Goal: Task Accomplishment & Management: Manage account settings

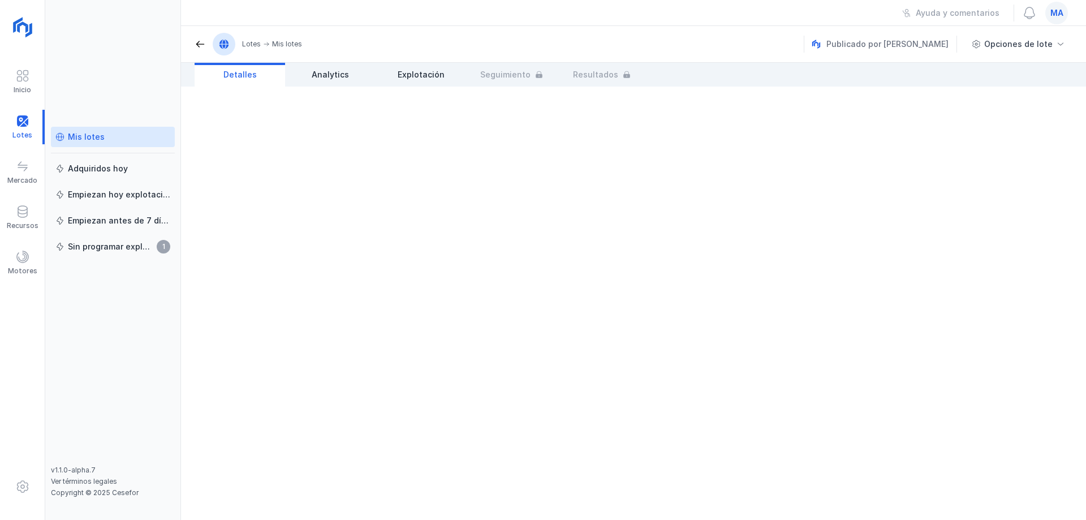
click at [100, 137] on div "Mis lotes" at bounding box center [86, 136] width 37 height 11
click at [90, 145] on link "Mis lotes" at bounding box center [113, 137] width 124 height 20
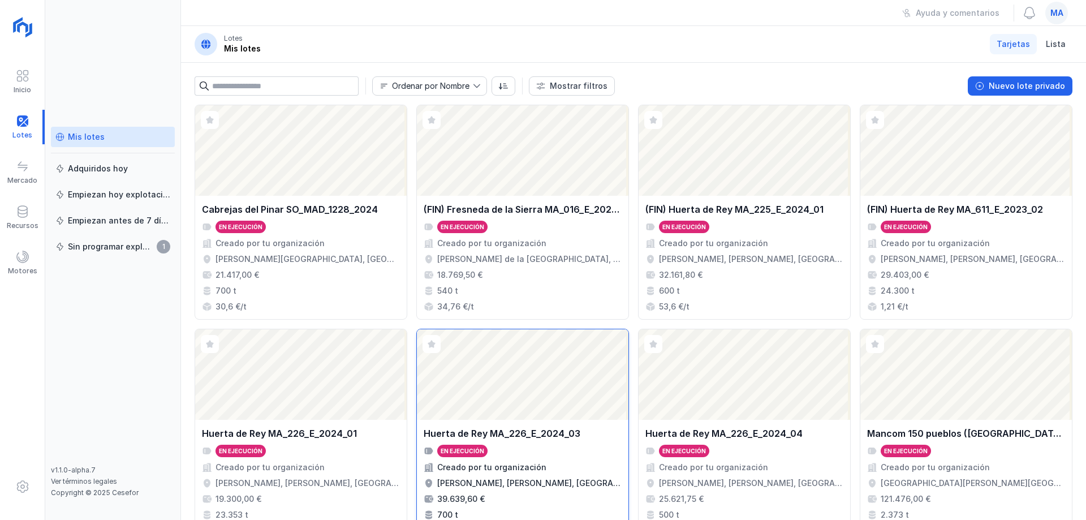
scroll to position [57, 0]
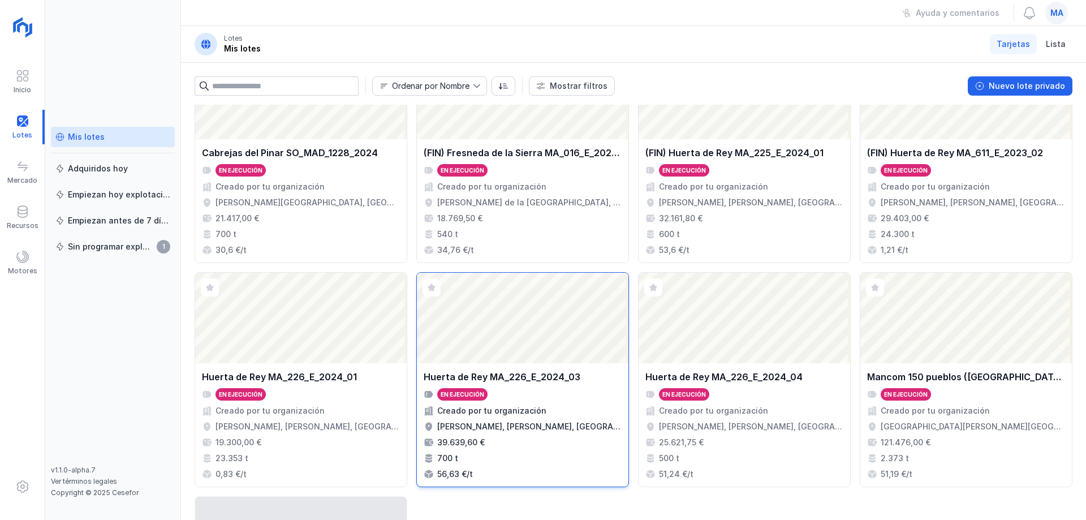
click at [550, 368] on div "[PERSON_NAME] MA_226_E_2024_03 En ejecución Creado por tu organización [PERSON_…" at bounding box center [523, 424] width 212 height 123
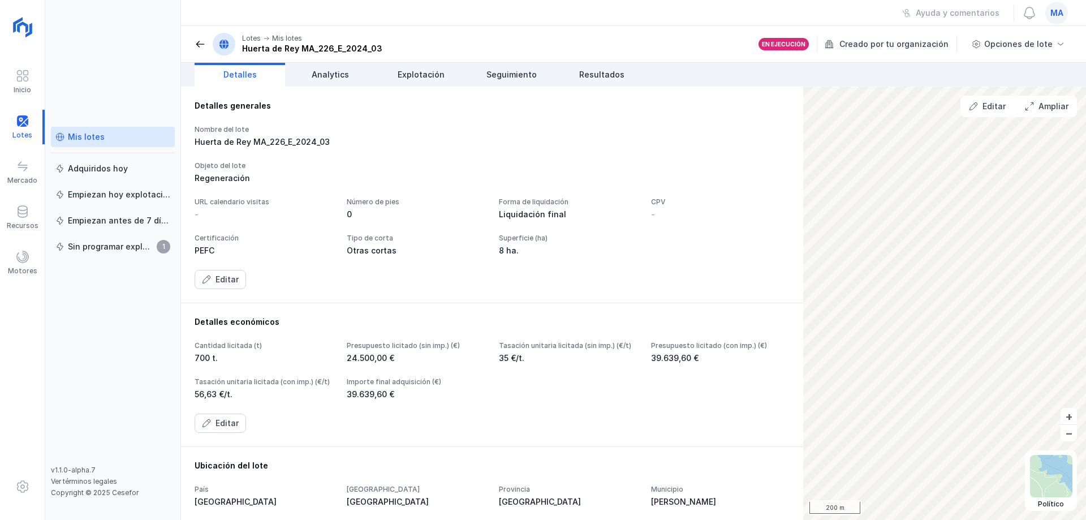
drag, startPoint x: 551, startPoint y: 213, endPoint x: 564, endPoint y: 201, distance: 16.8
click at [485, 210] on div "0" at bounding box center [416, 214] width 139 height 11
click at [586, 165] on div "Objeto del lote" at bounding box center [492, 165] width 595 height 9
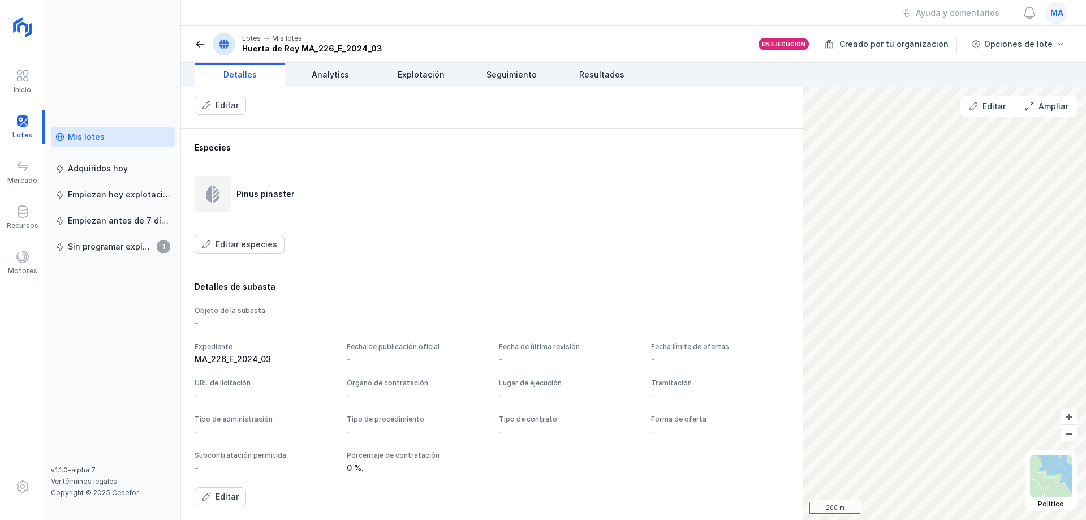
scroll to position [534, 0]
click at [212, 500] on button "Editar" at bounding box center [220, 496] width 51 height 19
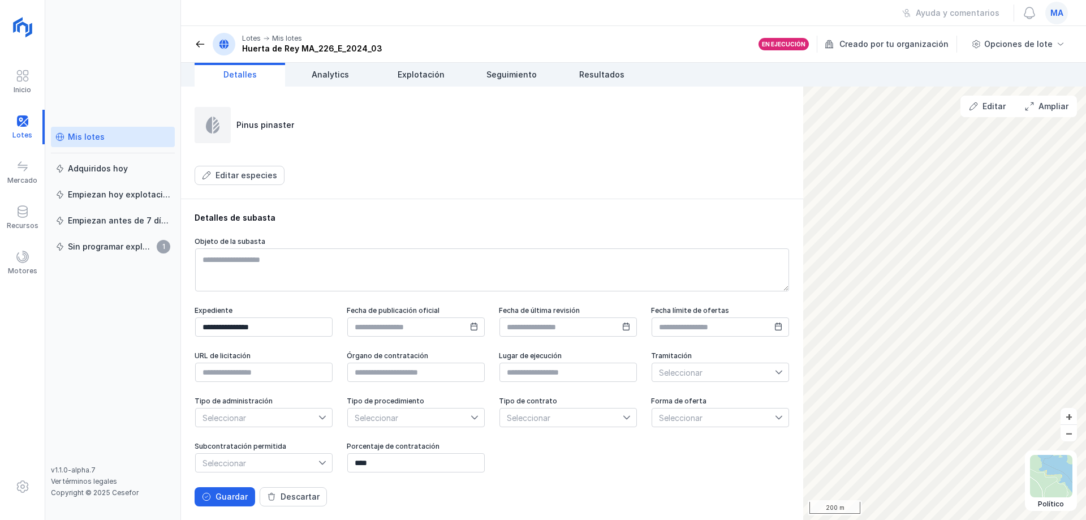
scroll to position [590, 0]
click at [652, 381] on span "Seleccionar" at bounding box center [713, 372] width 123 height 18
click at [318, 408] on span "Seleccionar" at bounding box center [257, 417] width 123 height 18
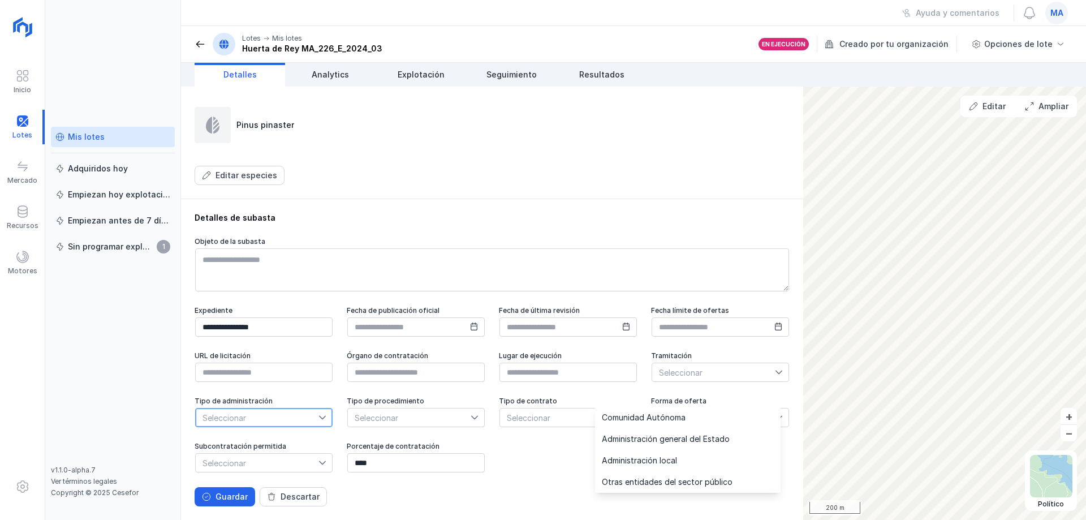
click at [318, 408] on span "Seleccionar" at bounding box center [257, 417] width 123 height 18
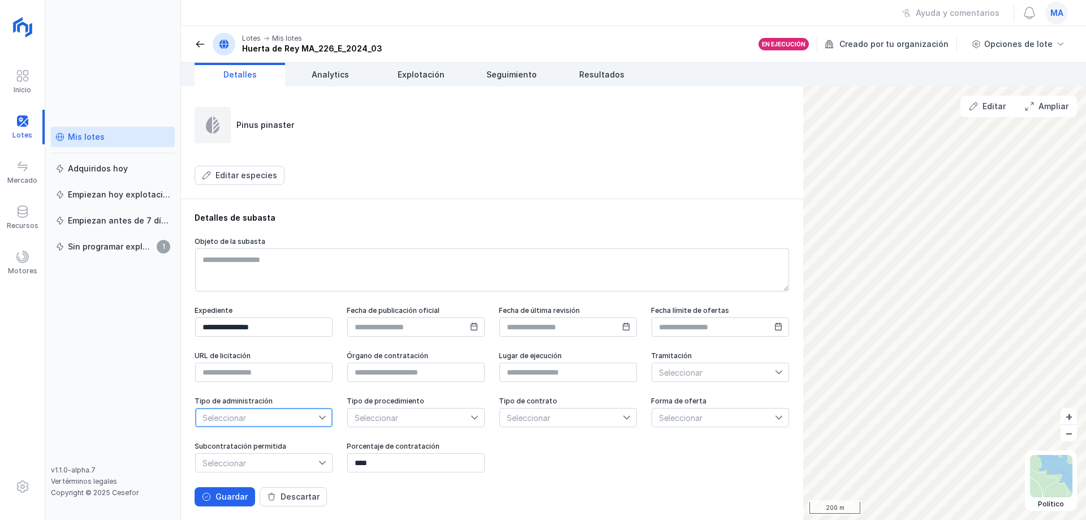
click at [359, 426] on span "Seleccionar" at bounding box center [409, 417] width 123 height 18
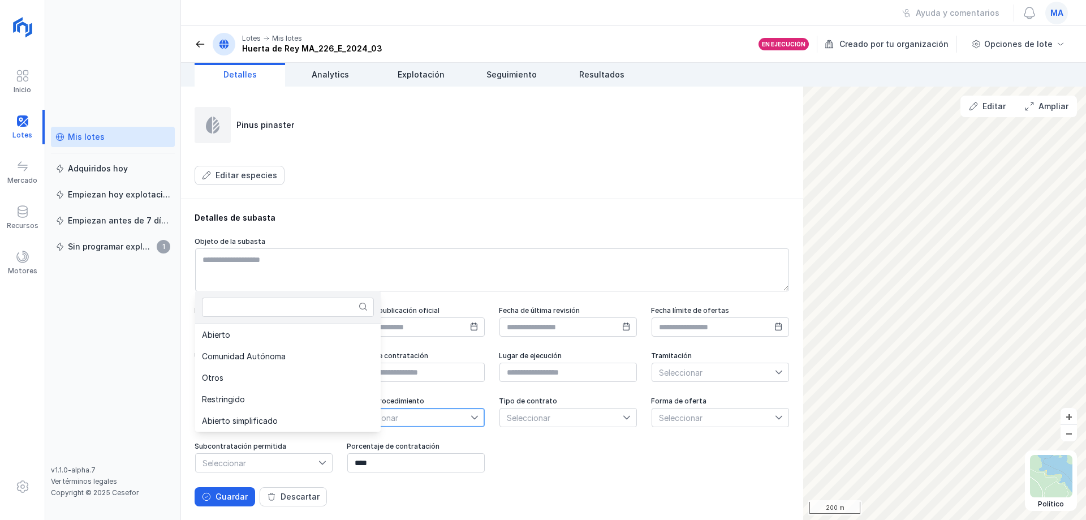
click at [359, 426] on span "Seleccionar" at bounding box center [409, 417] width 123 height 18
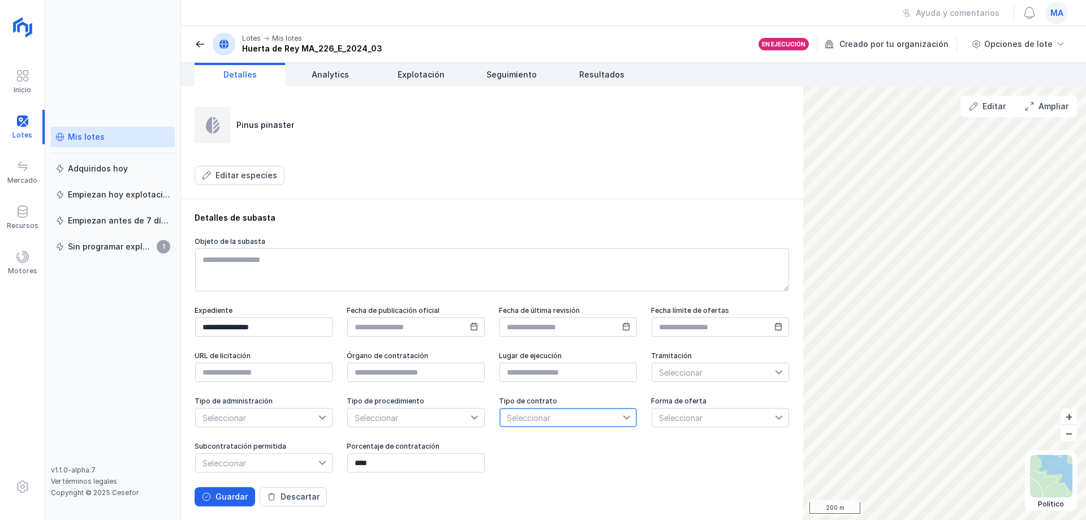
click at [500, 426] on span "Seleccionar" at bounding box center [561, 417] width 123 height 18
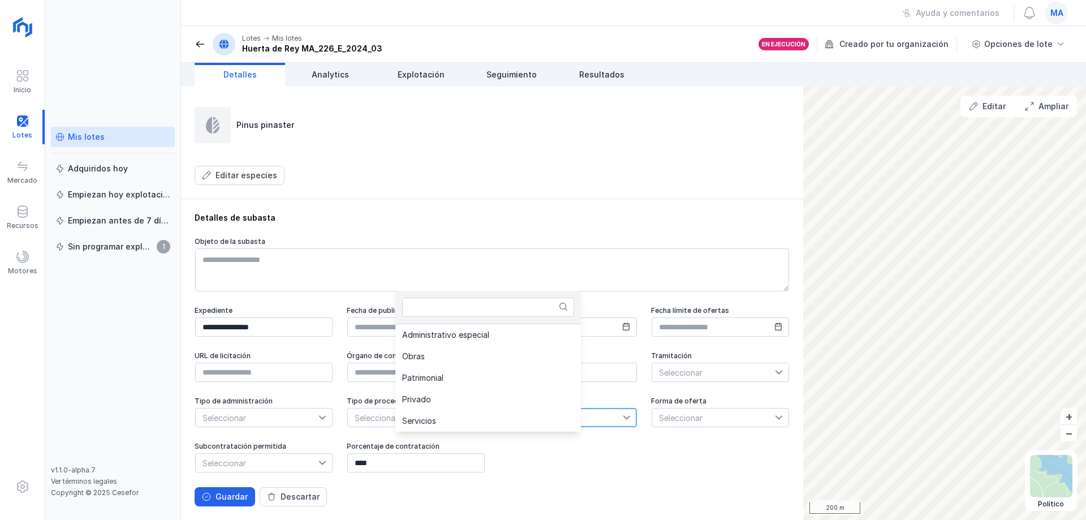
click at [500, 426] on span "Seleccionar" at bounding box center [561, 417] width 123 height 18
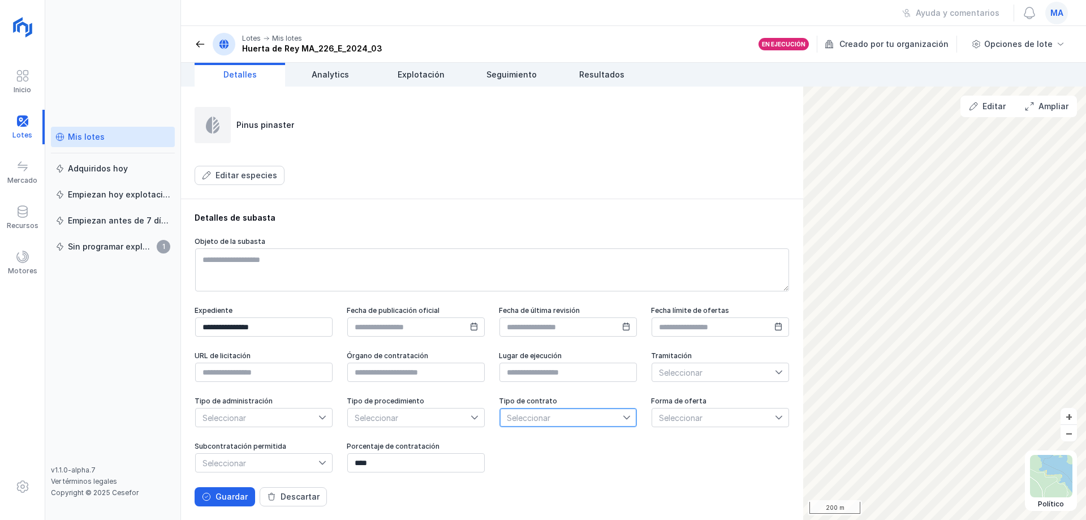
click at [652, 426] on span "Seleccionar" at bounding box center [713, 417] width 123 height 18
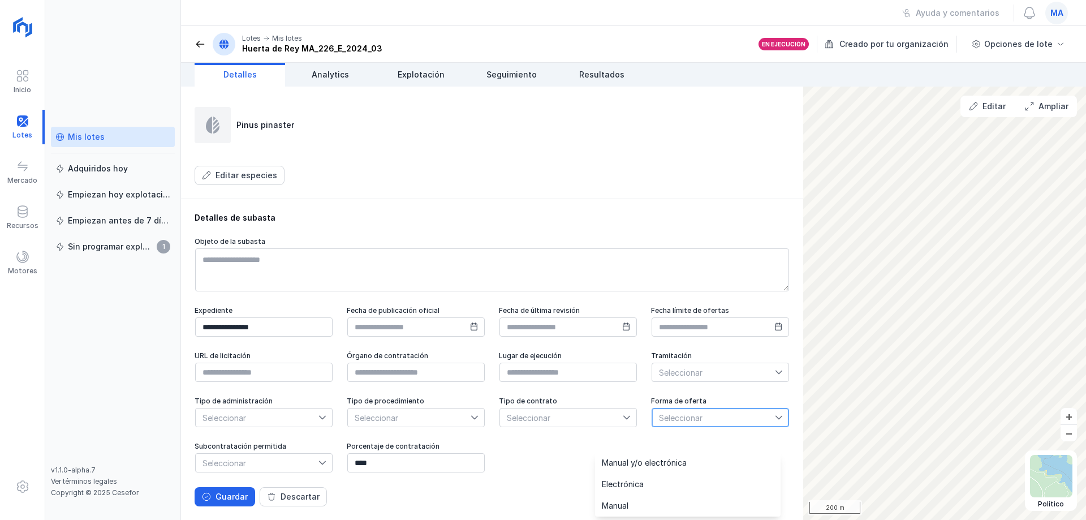
click at [652, 426] on span "Seleccionar" at bounding box center [713, 417] width 123 height 18
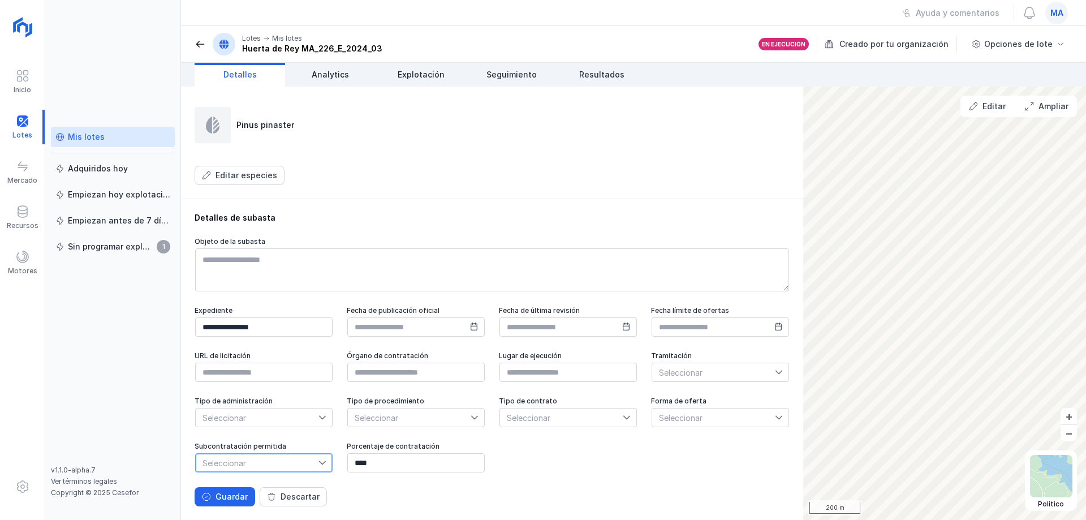
click at [317, 472] on span "Seleccionar" at bounding box center [257, 463] width 123 height 18
click at [318, 472] on span "Seleccionar" at bounding box center [257, 463] width 123 height 18
click at [310, 494] on div "Descartar" at bounding box center [300, 496] width 39 height 11
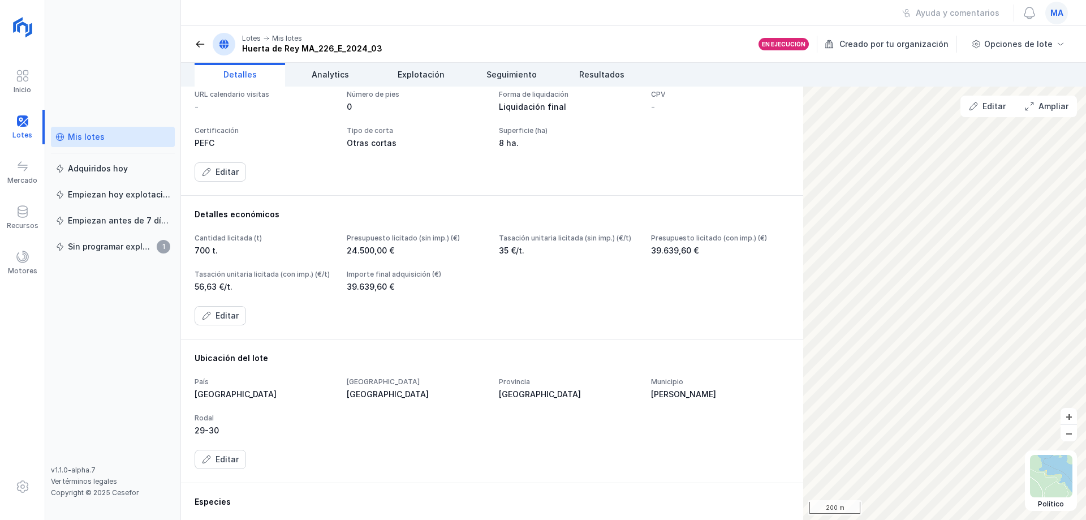
scroll to position [0, 0]
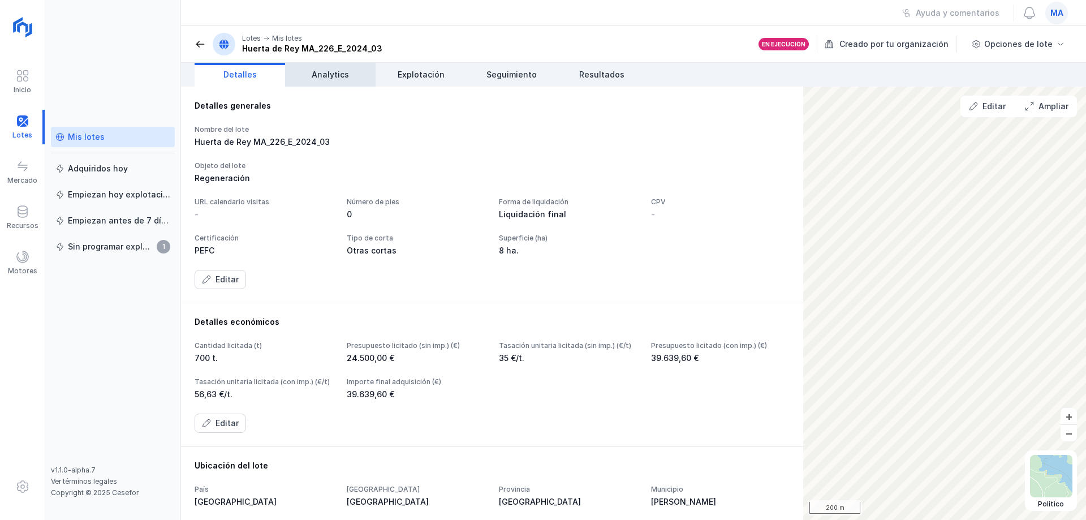
click at [321, 76] on span "Analytics" at bounding box center [330, 74] width 37 height 11
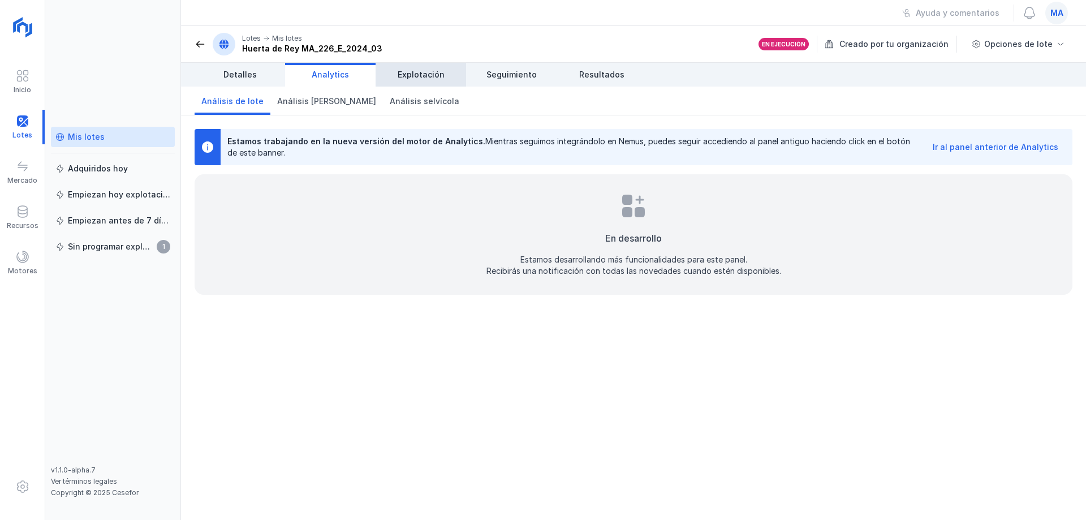
click at [427, 66] on link "Explotación" at bounding box center [421, 75] width 90 height 24
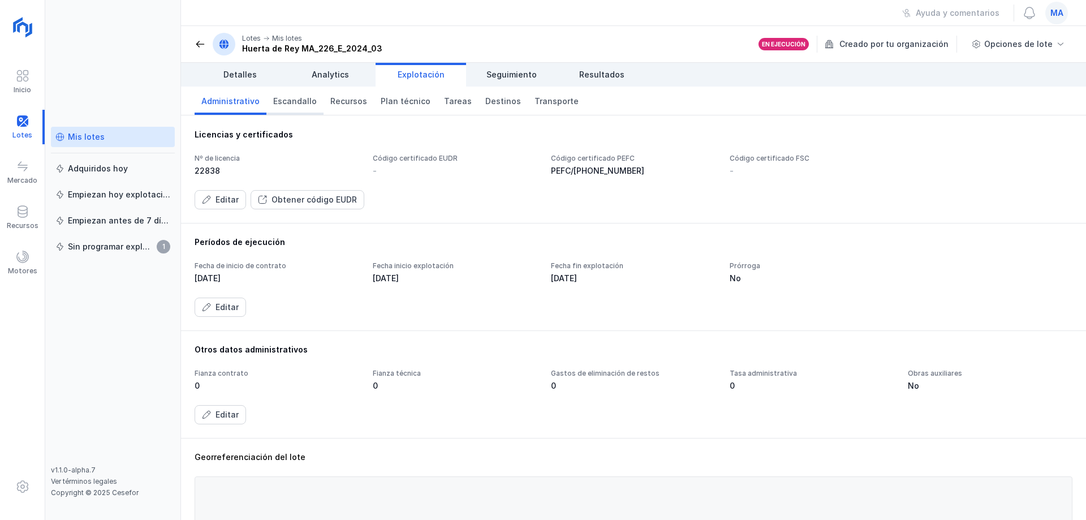
click at [310, 108] on link "Escandallo" at bounding box center [294, 101] width 57 height 28
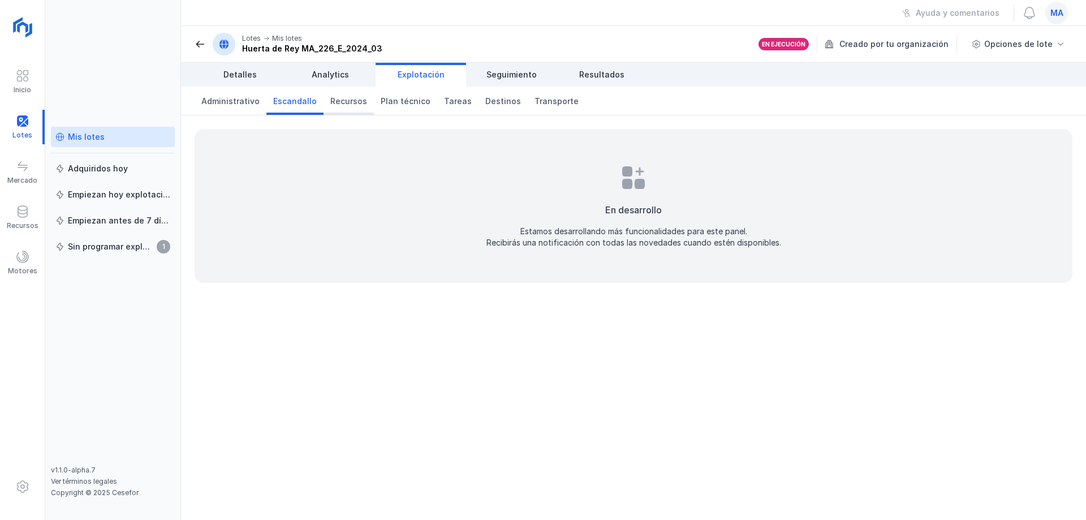
click at [339, 101] on span "Recursos" at bounding box center [348, 101] width 37 height 11
click at [400, 102] on span "Plan técnico" at bounding box center [406, 101] width 50 height 11
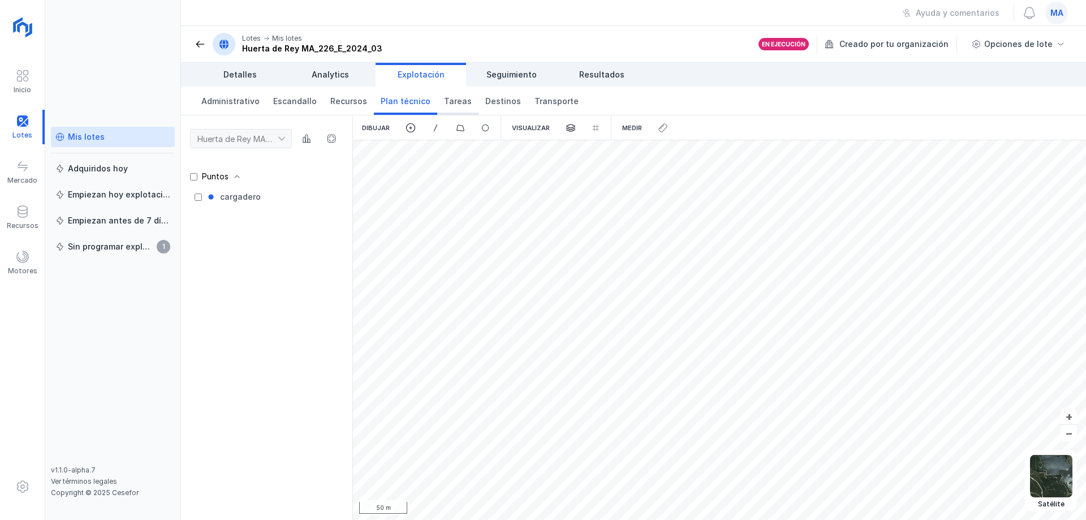
click at [456, 106] on span "Tareas" at bounding box center [458, 101] width 28 height 11
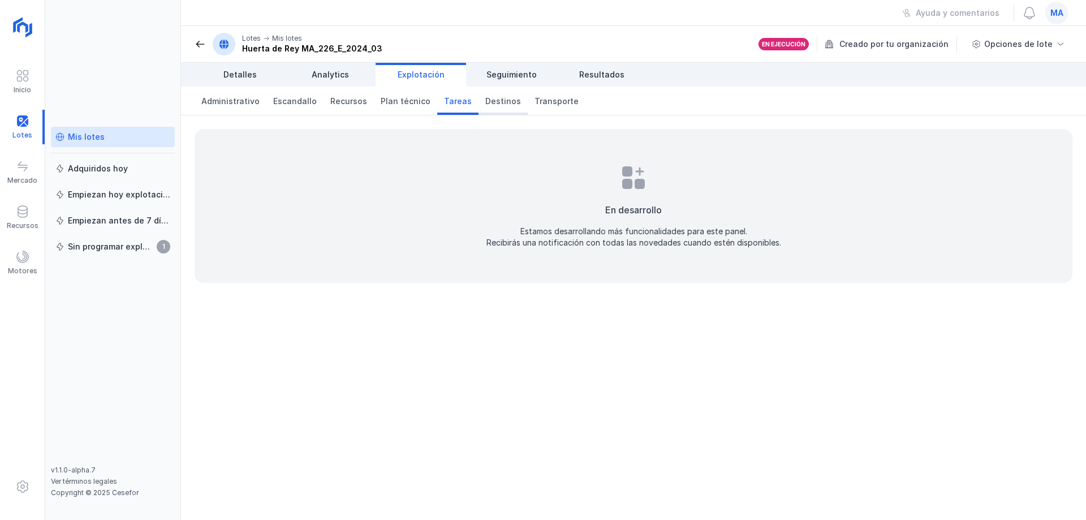
click at [485, 102] on span "Destinos" at bounding box center [503, 101] width 36 height 11
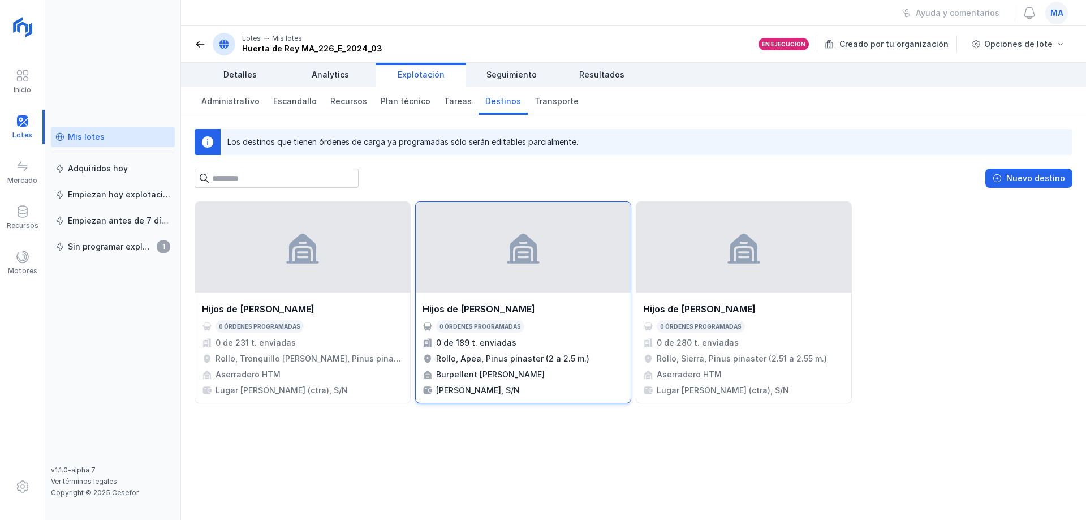
click at [595, 286] on div at bounding box center [523, 247] width 215 height 90
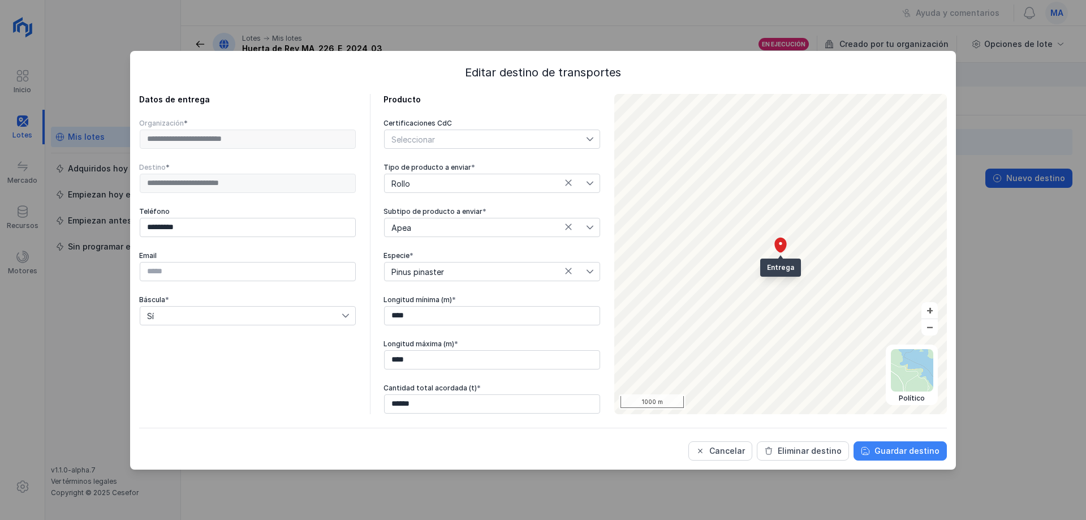
click at [879, 456] on button "Guardar destino" at bounding box center [899, 450] width 93 height 19
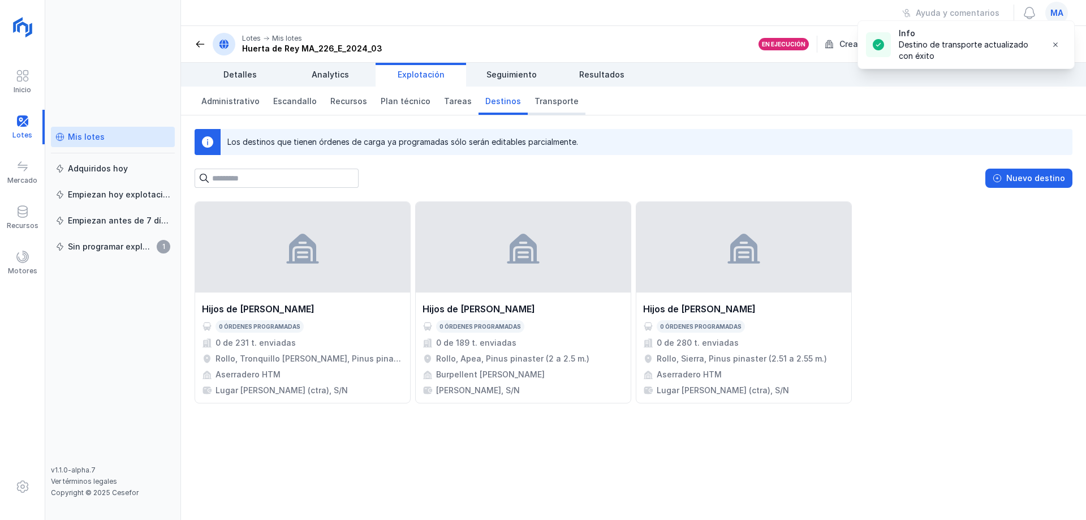
click at [534, 106] on span "Transporte" at bounding box center [556, 101] width 44 height 11
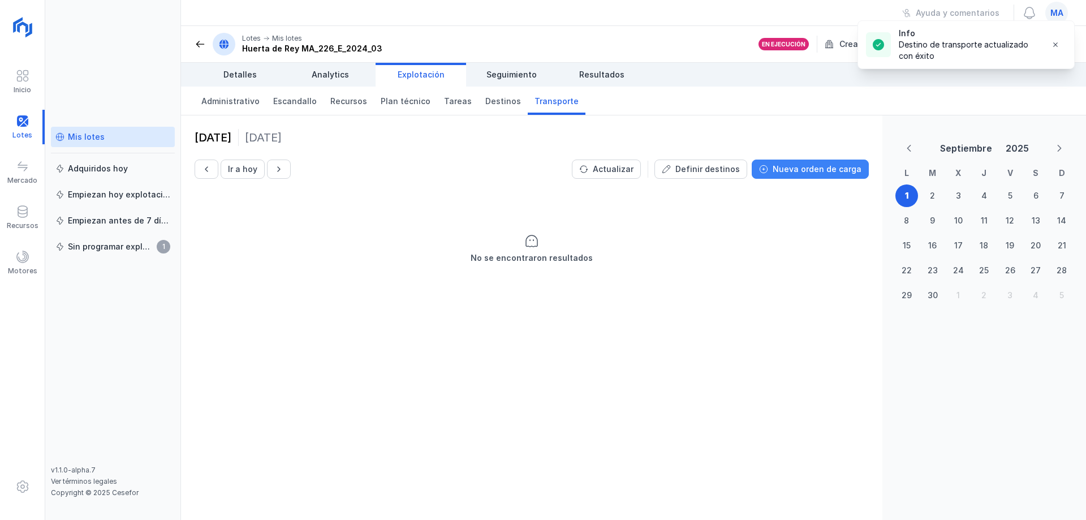
click at [826, 169] on div "Nueva orden de carga" at bounding box center [817, 168] width 89 height 11
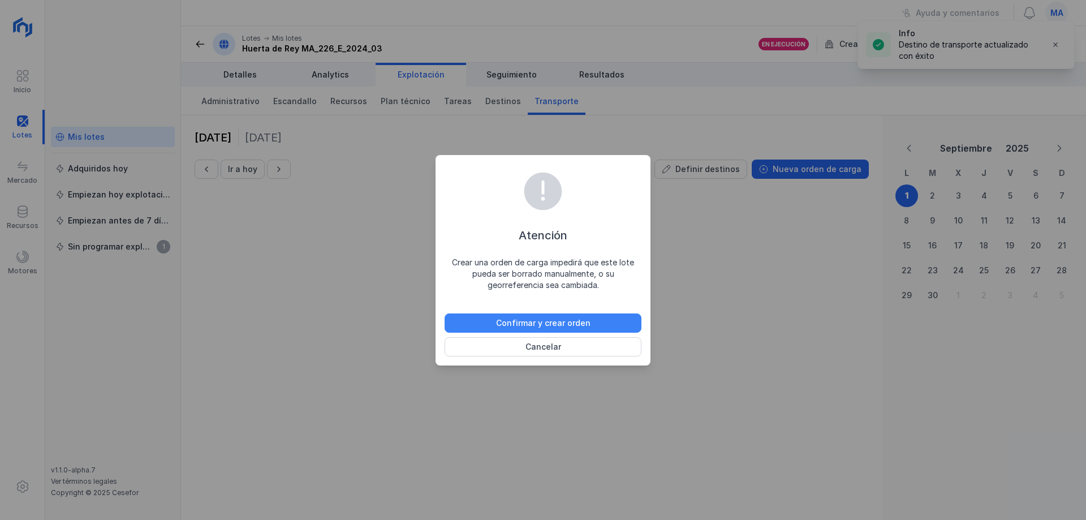
click at [598, 318] on button "Confirmar y crear orden" at bounding box center [543, 322] width 197 height 19
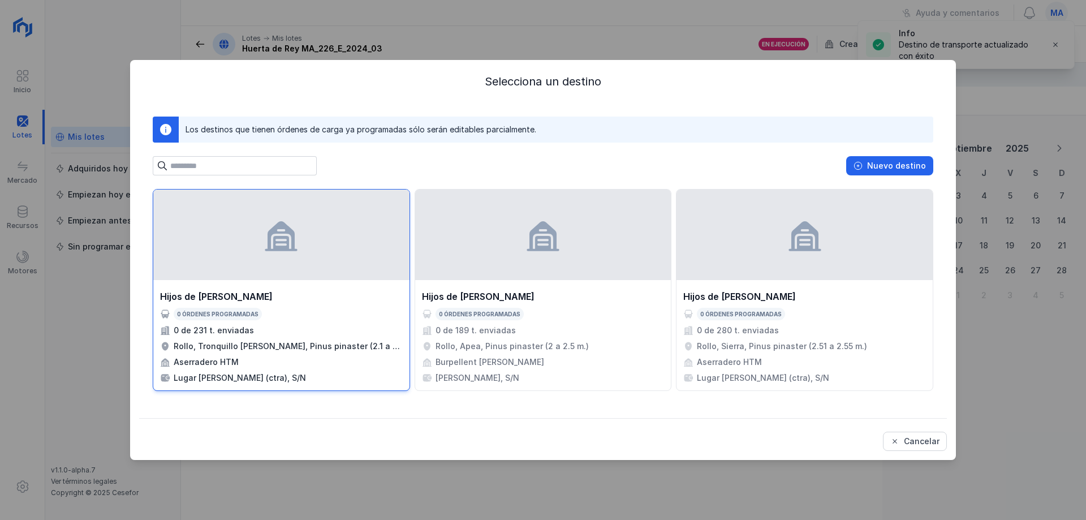
click at [334, 264] on div at bounding box center [281, 234] width 256 height 90
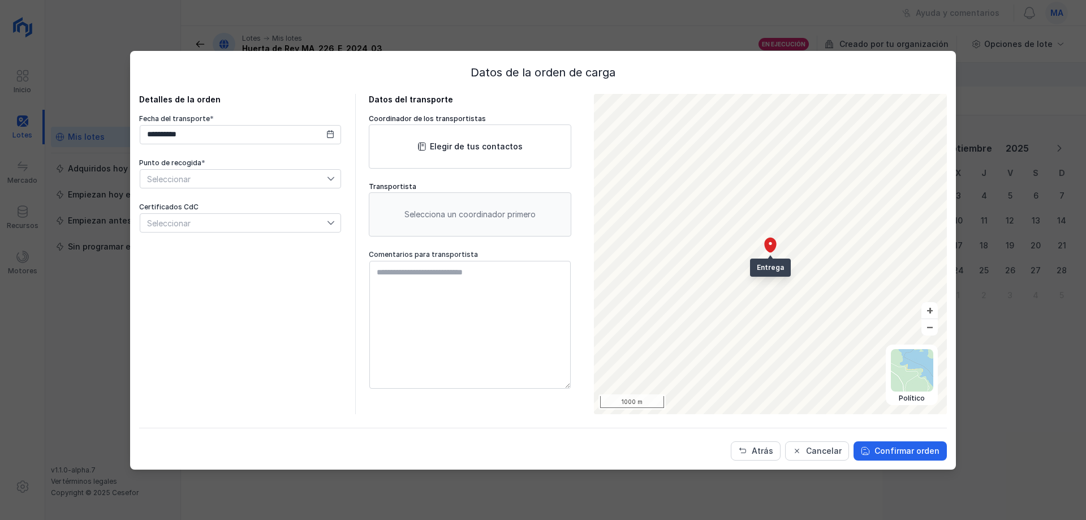
click at [251, 177] on span "Seleccionar" at bounding box center [233, 179] width 187 height 18
click at [257, 217] on div "Seleccionar" at bounding box center [233, 223] width 187 height 18
click at [258, 217] on div "Seleccionar" at bounding box center [233, 223] width 187 height 18
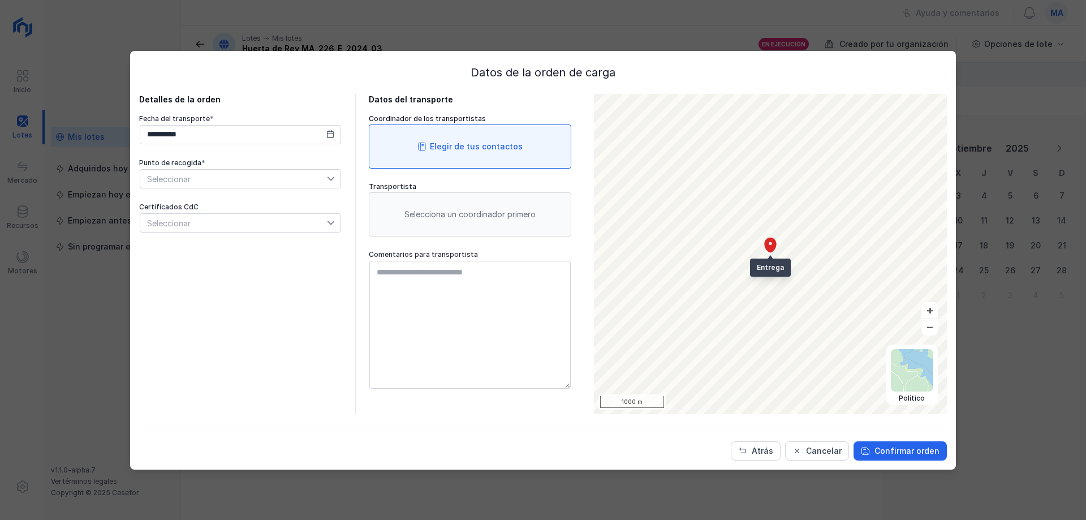
click at [524, 149] on div "Elegir de tus contactos" at bounding box center [470, 146] width 202 height 44
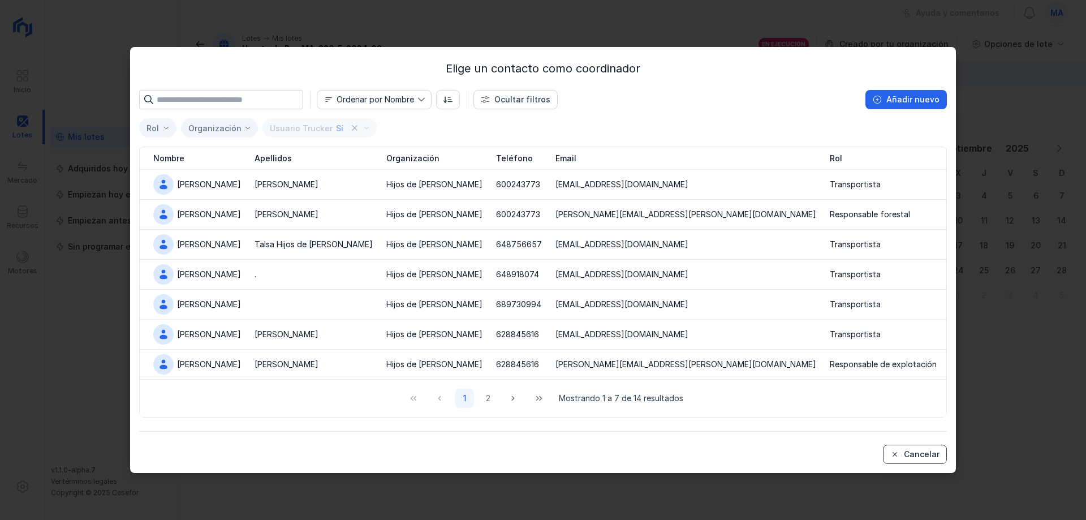
click at [929, 451] on div "Cancelar" at bounding box center [922, 453] width 36 height 11
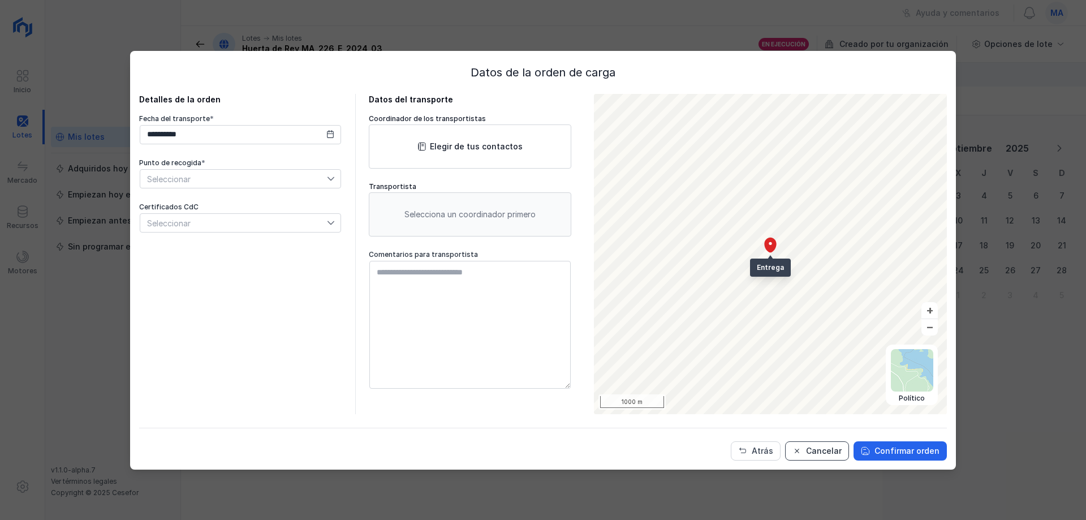
click at [827, 452] on div "Cancelar" at bounding box center [824, 450] width 36 height 11
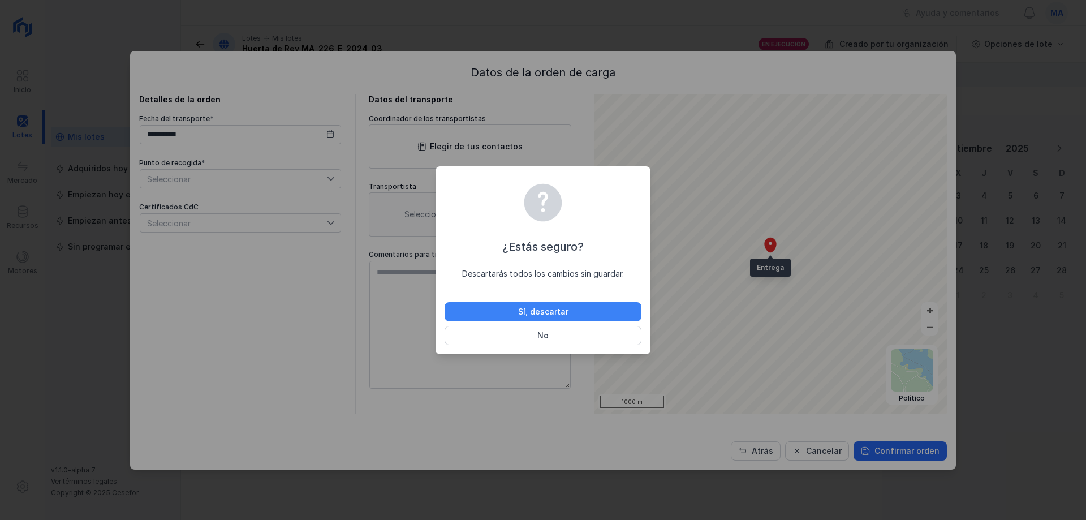
click at [576, 308] on button "Sí, descartar" at bounding box center [543, 311] width 197 height 19
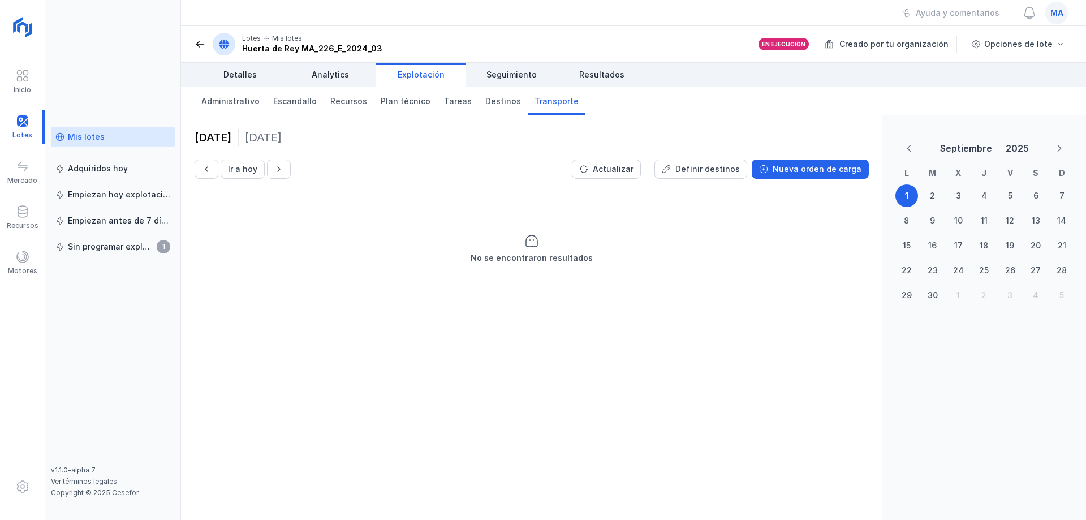
click at [360, 286] on div "No se encontraron resultados" at bounding box center [531, 248] width 701 height 113
click at [94, 135] on div "Mis lotes" at bounding box center [86, 136] width 37 height 11
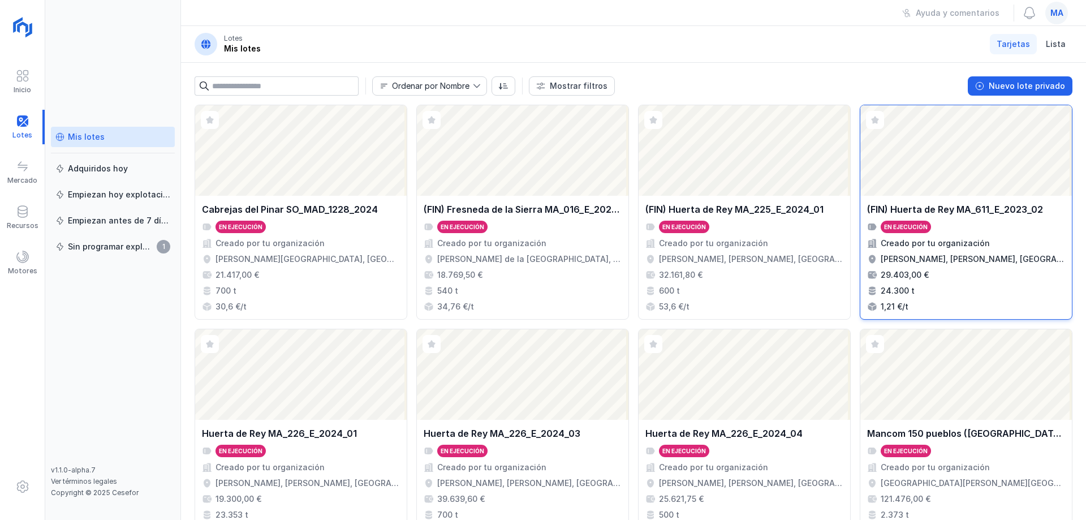
click at [1011, 285] on div "24.300 t" at bounding box center [966, 290] width 198 height 11
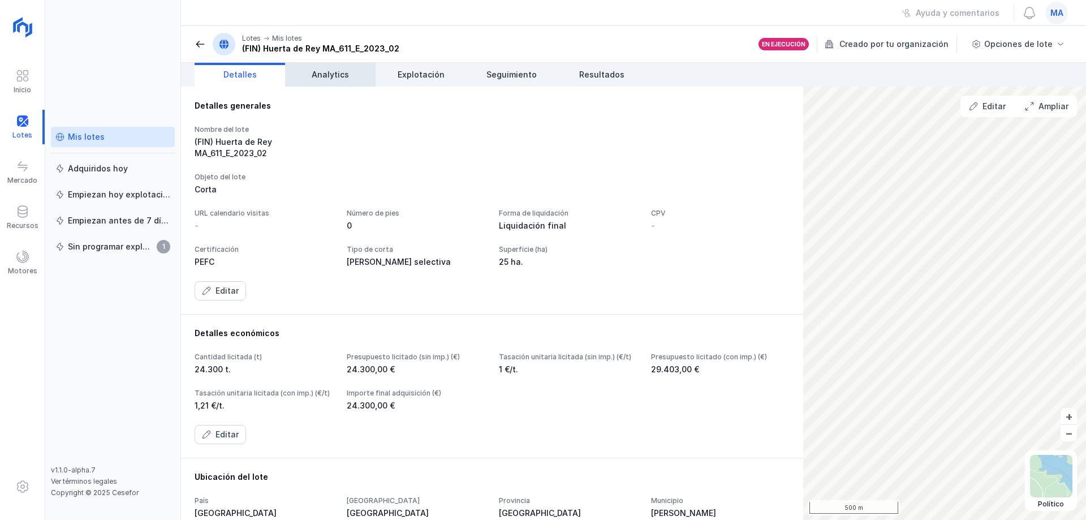
click at [338, 80] on link "Analytics" at bounding box center [330, 75] width 90 height 24
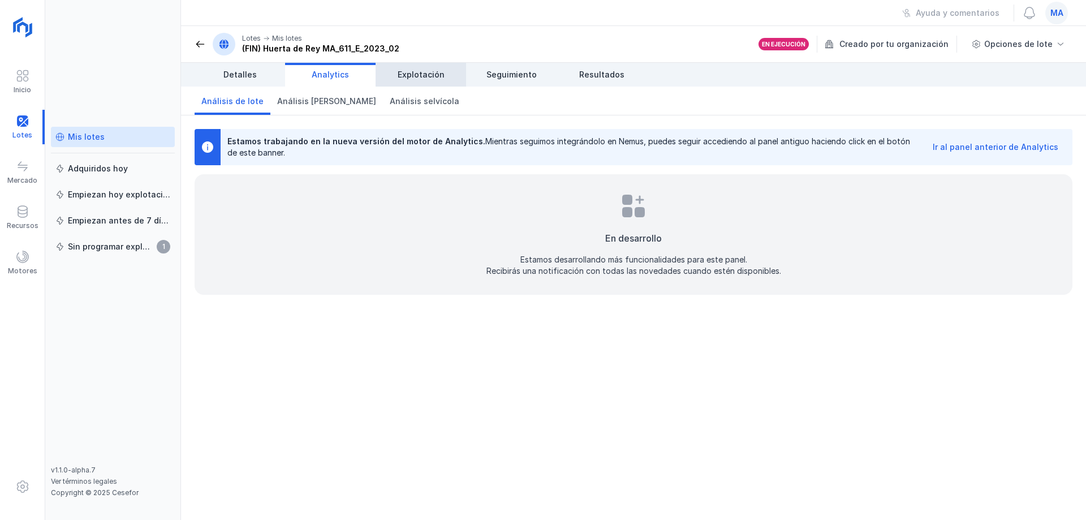
click at [422, 64] on link "Explotación" at bounding box center [421, 75] width 90 height 24
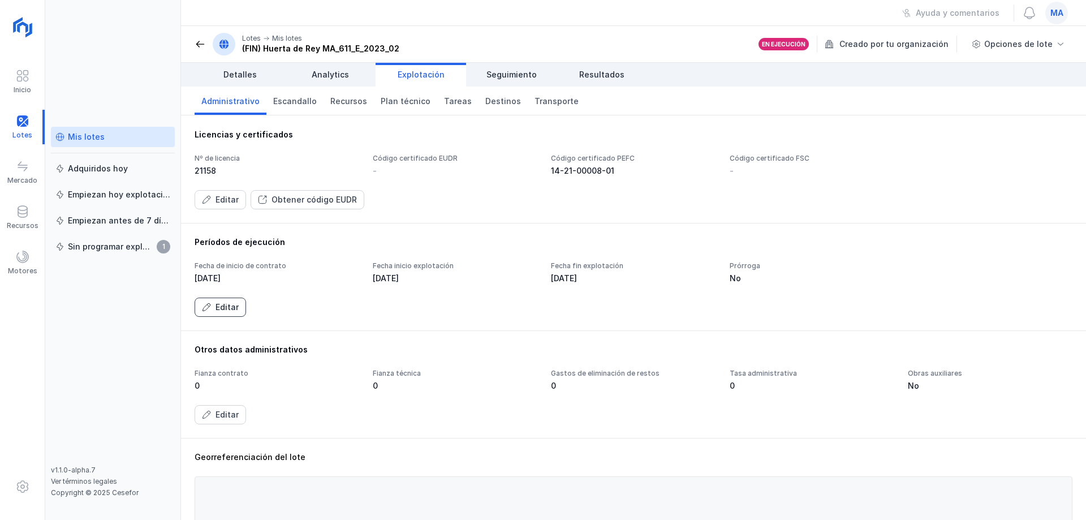
click at [227, 304] on div "Editar" at bounding box center [226, 306] width 23 height 11
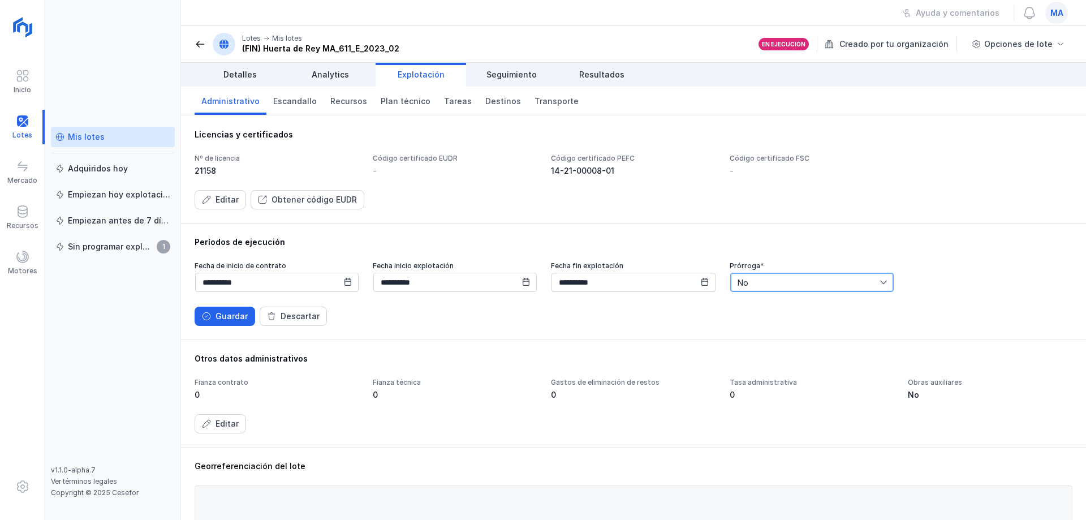
click at [821, 286] on span "No" at bounding box center [805, 282] width 149 height 18
drag, startPoint x: 805, startPoint y: 320, endPoint x: 671, endPoint y: 322, distance: 133.5
click at [804, 320] on li "No" at bounding box center [806, 323] width 162 height 21
click at [627, 286] on input "**********" at bounding box center [632, 282] width 163 height 19
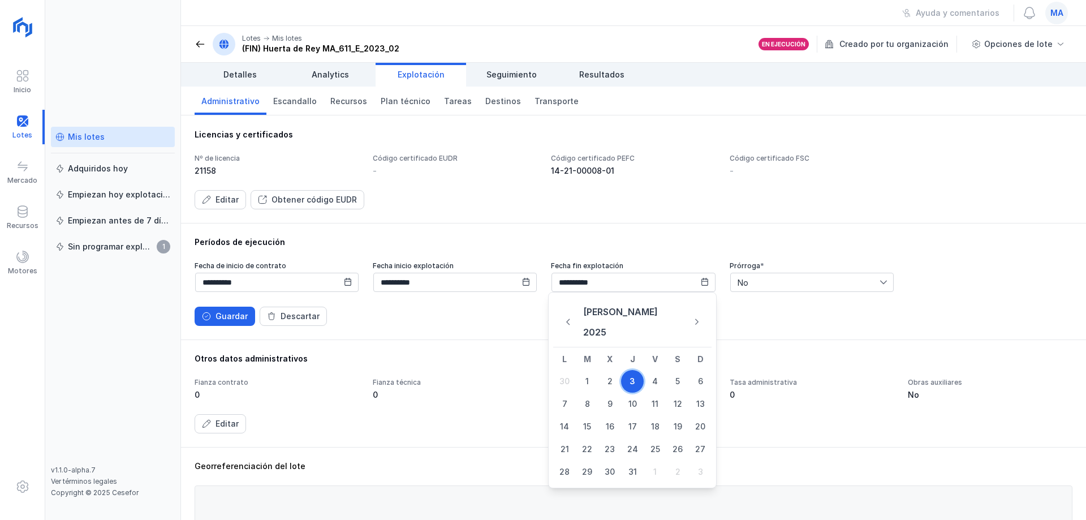
click at [632, 370] on span "3" at bounding box center [632, 381] width 23 height 23
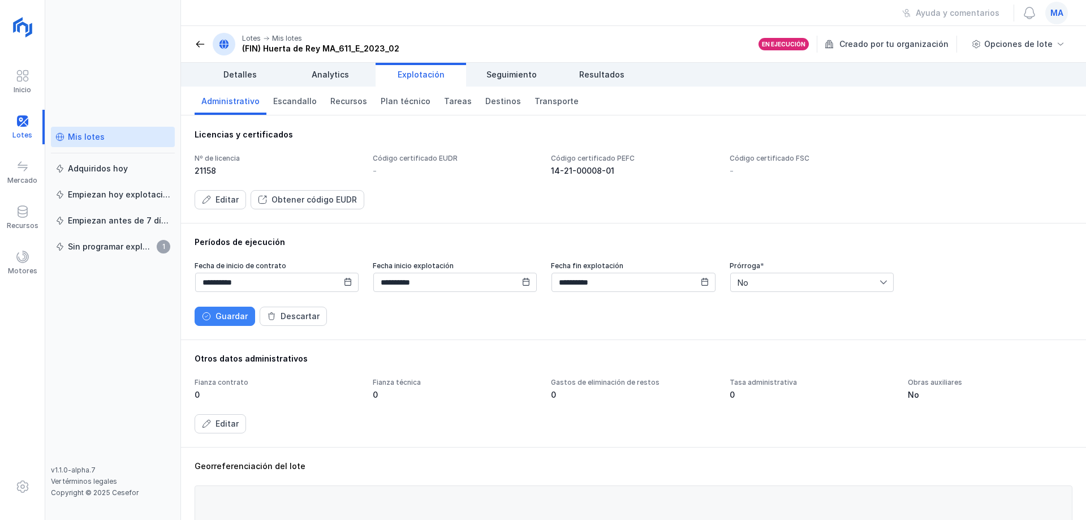
click at [225, 318] on div "Guardar" at bounding box center [231, 315] width 32 height 11
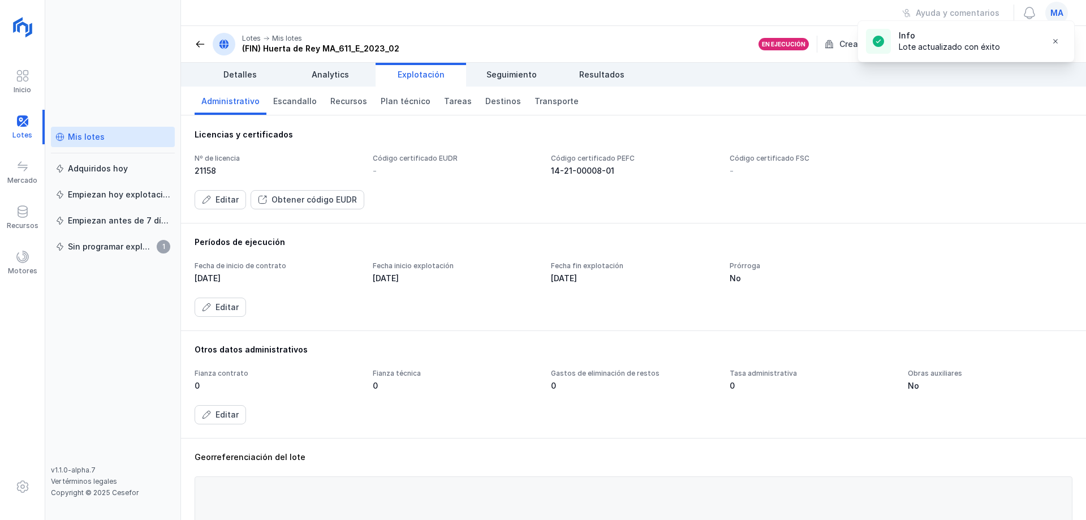
click at [892, 123] on div "Licencias y certificados Nº de licencia 21158 Código certificado EUDR - Código …" at bounding box center [633, 168] width 905 height 107
click at [195, 43] on span at bounding box center [200, 43] width 11 height 11
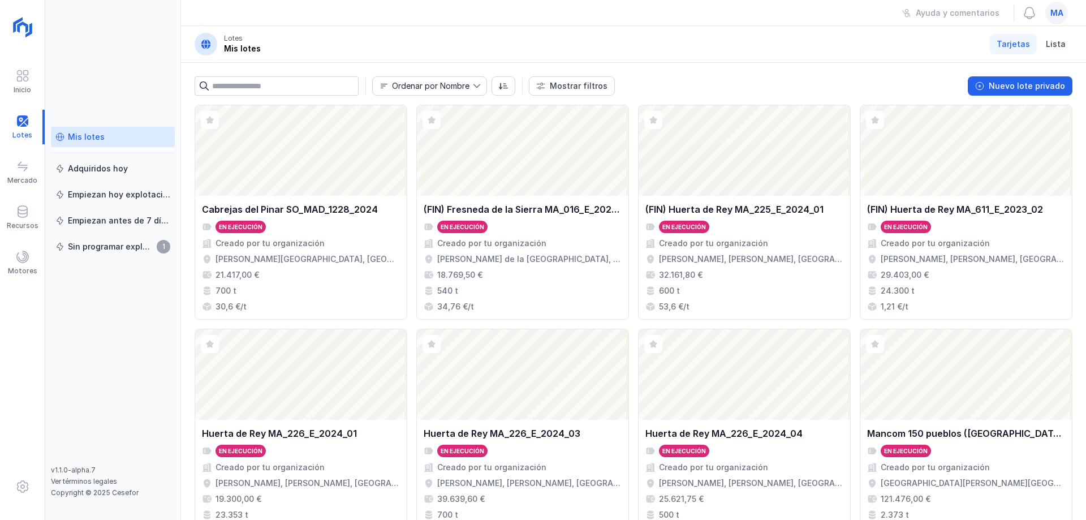
drag, startPoint x: 852, startPoint y: 55, endPoint x: 844, endPoint y: 67, distance: 14.3
click at [852, 55] on header "Lotes Mis lotes Tarjetas Lista" at bounding box center [633, 44] width 905 height 37
click at [832, 5] on div "Ayuda y comentarios ma" at bounding box center [633, 13] width 905 height 26
